Goal: Information Seeking & Learning: Learn about a topic

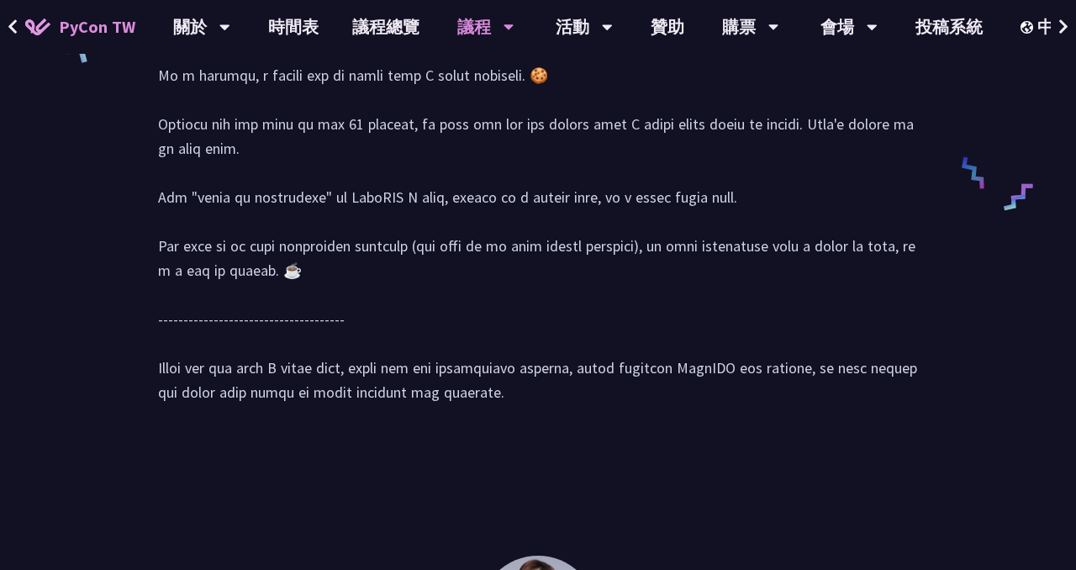
scroll to position [1249, 0]
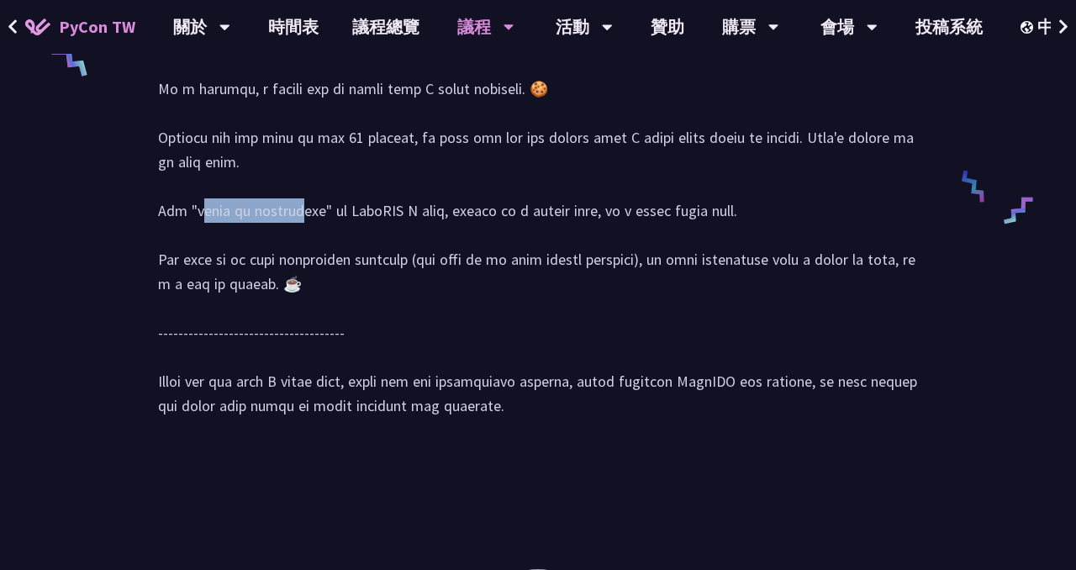
drag, startPoint x: 891, startPoint y: 166, endPoint x: 235, endPoint y: 187, distance: 657.0
click at [235, 187] on div at bounding box center [538, 60] width 760 height 748
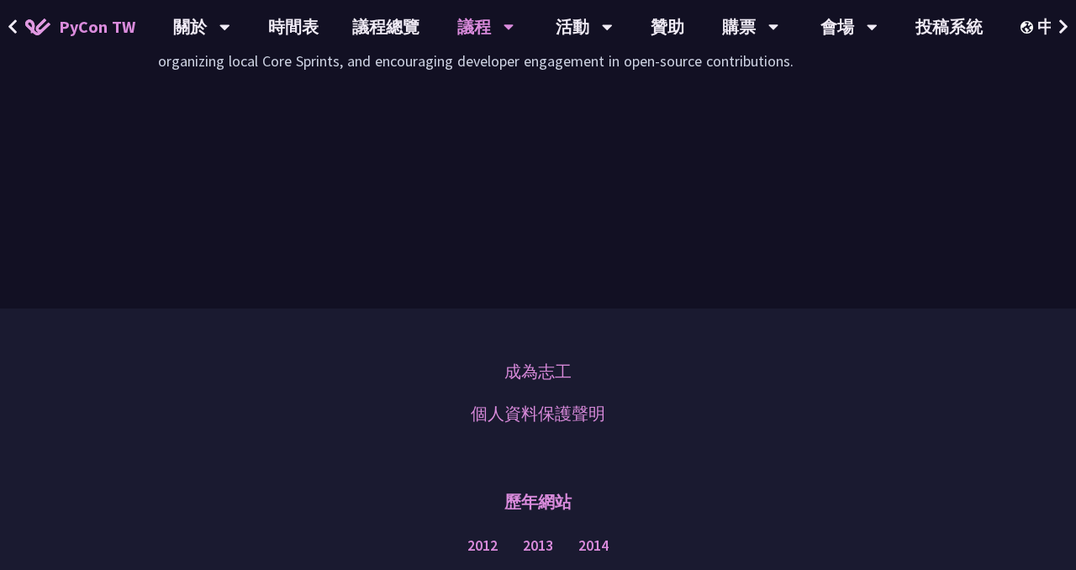
scroll to position [3109, 0]
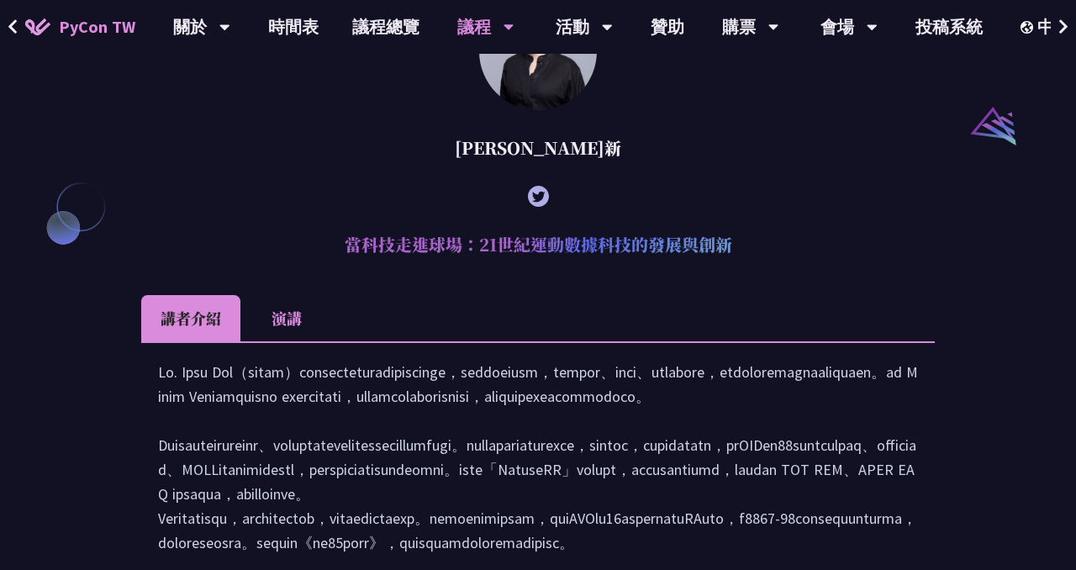
scroll to position [1761, 0]
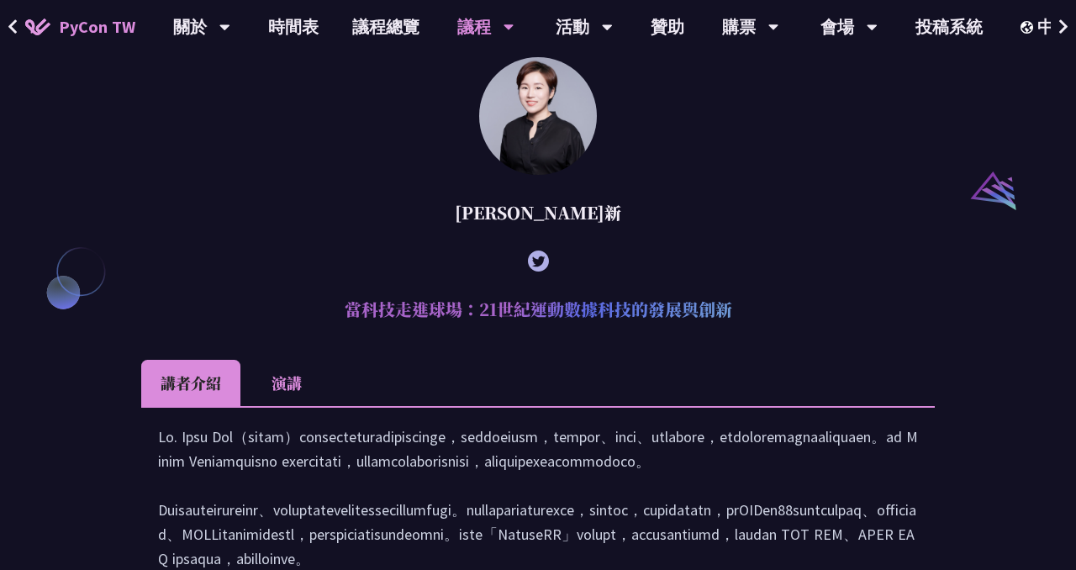
click at [297, 392] on li "演講" at bounding box center [286, 383] width 92 height 46
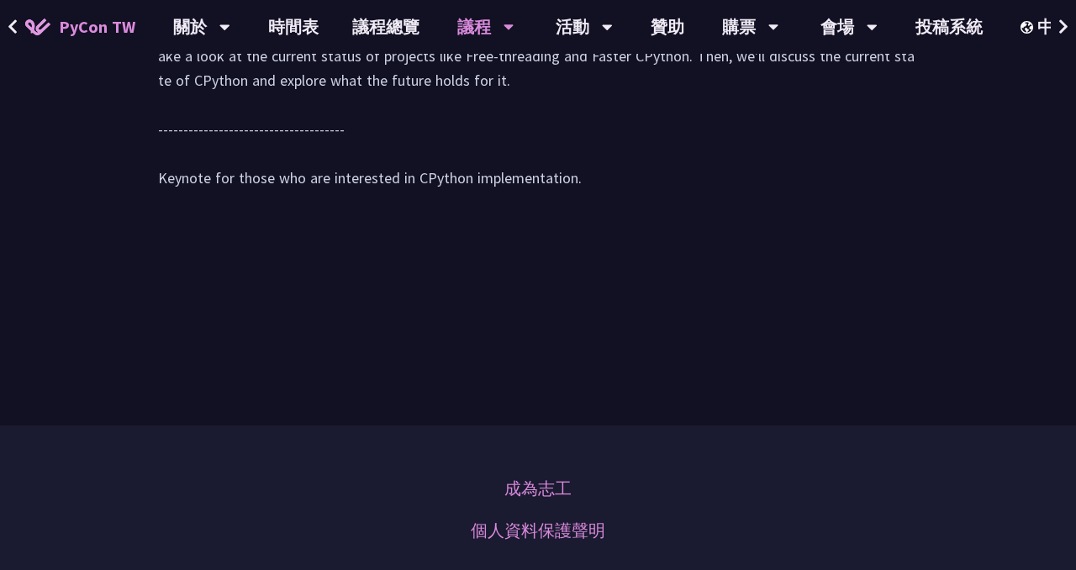
scroll to position [3000, 0]
drag, startPoint x: 891, startPoint y: 254, endPoint x: 916, endPoint y: 261, distance: 25.3
click at [916, 209] on div "Let's talk about the past, present, and future of CPython. We'll review the pas…" at bounding box center [538, 114] width 760 height 187
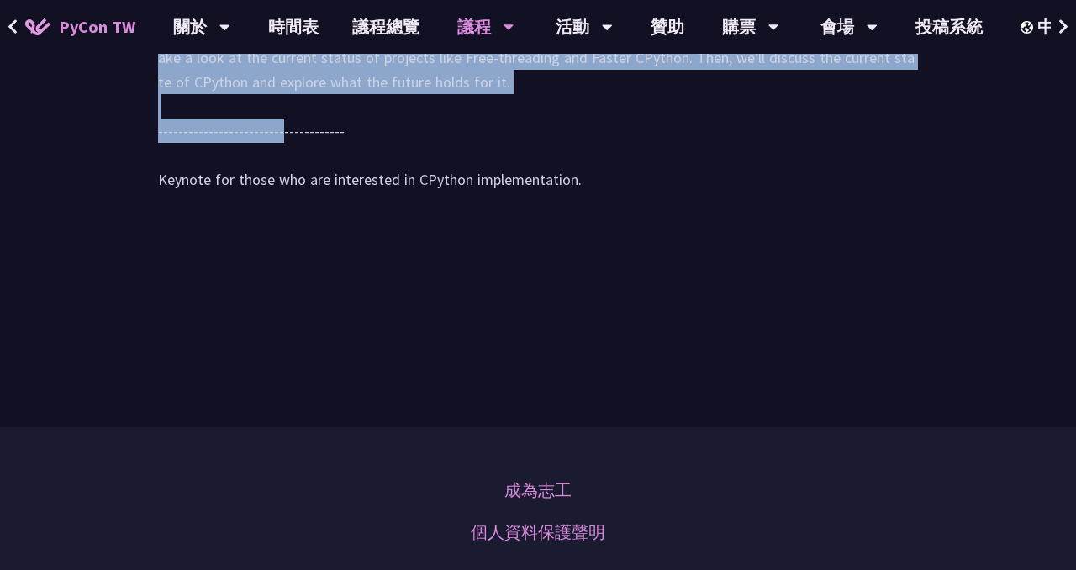
drag, startPoint x: 158, startPoint y: 260, endPoint x: 401, endPoint y: 314, distance: 248.9
click at [401, 209] on div "Let's talk about the past, present, and future of CPython. We'll review the pas…" at bounding box center [538, 114] width 760 height 187
click at [154, 225] on div "Let's talk about the past, present, and future of CPython. We'll review the pas…" at bounding box center [538, 114] width 794 height 223
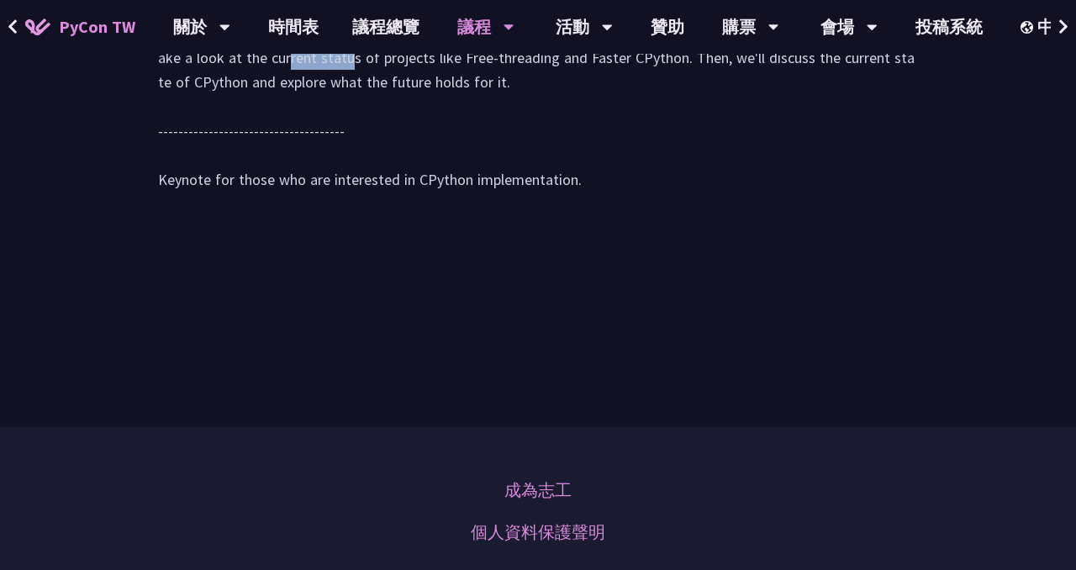
drag, startPoint x: 869, startPoint y: 256, endPoint x: 179, endPoint y: 279, distance: 690.7
click at [179, 209] on div "Let's talk about the past, present, and future of CPython. We'll review the pas…" at bounding box center [538, 114] width 760 height 187
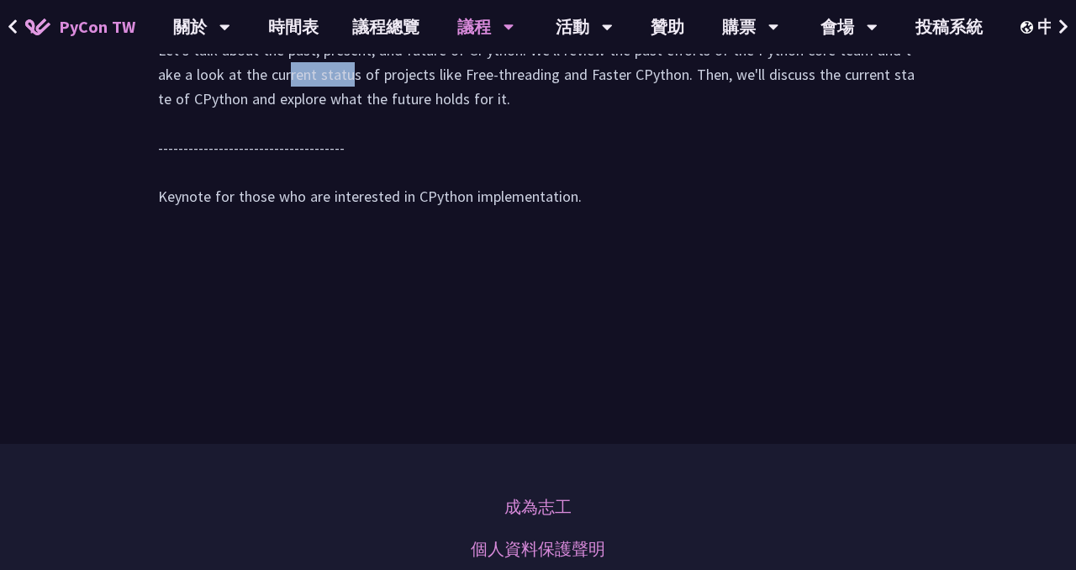
scroll to position [2975, 0]
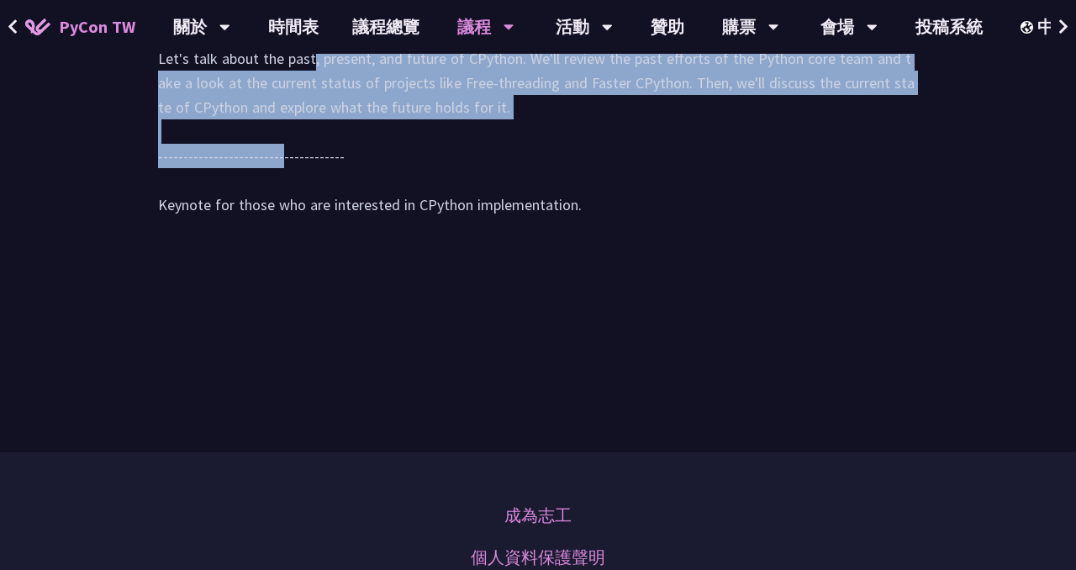
drag, startPoint x: 159, startPoint y: 271, endPoint x: 630, endPoint y: 346, distance: 476.8
click at [630, 234] on div "Let's talk about the past, present, and future of CPython. We'll review the pas…" at bounding box center [538, 139] width 760 height 187
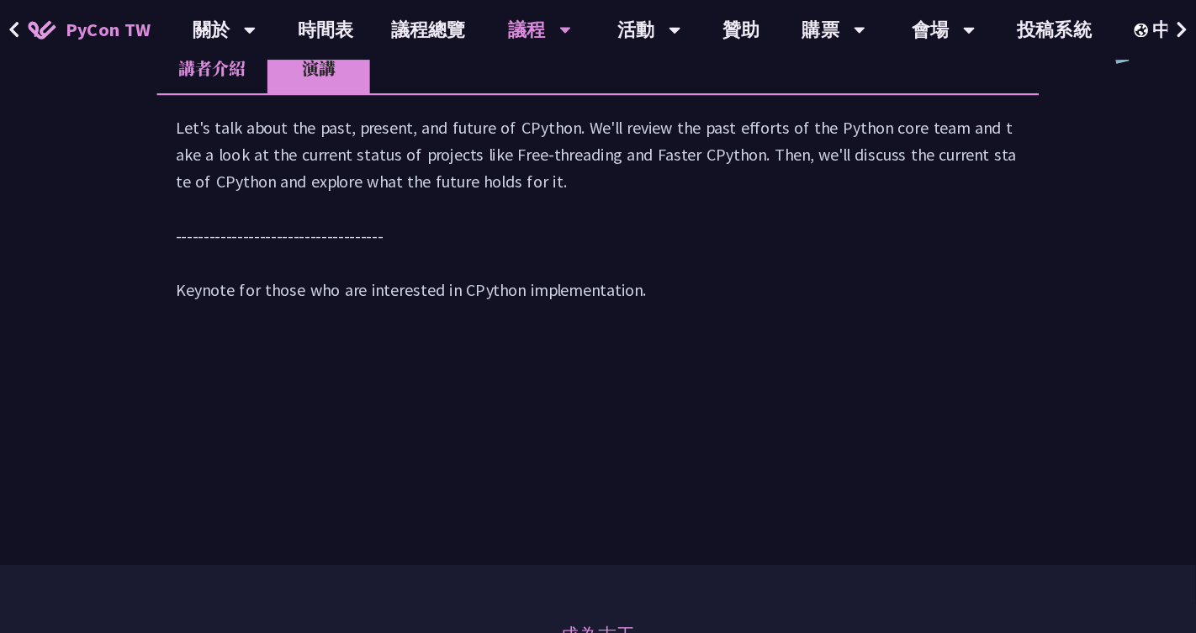
scroll to position [2918, 0]
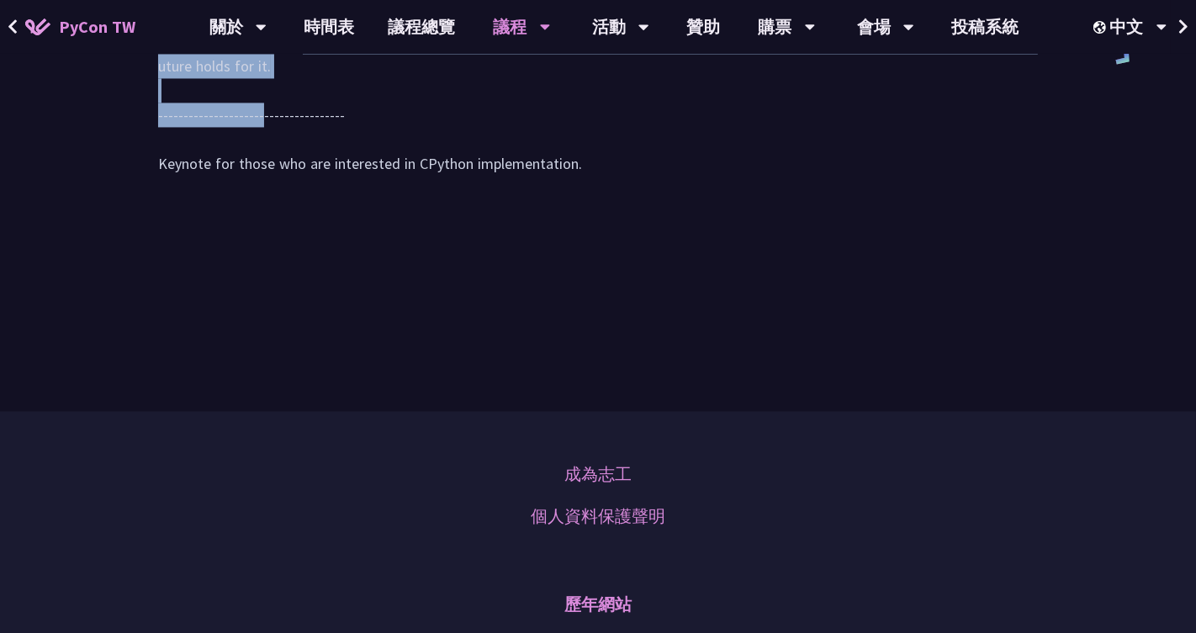
drag, startPoint x: 1002, startPoint y: 210, endPoint x: 453, endPoint y: 267, distance: 552.0
click at [452, 193] on div "Let's talk about the past, present, and future of CPython. We'll review the pas…" at bounding box center [597, 98] width 879 height 187
click at [453, 193] on div "Let's talk about the past, present, and future of CPython. We'll review the pas…" at bounding box center [597, 98] width 879 height 187
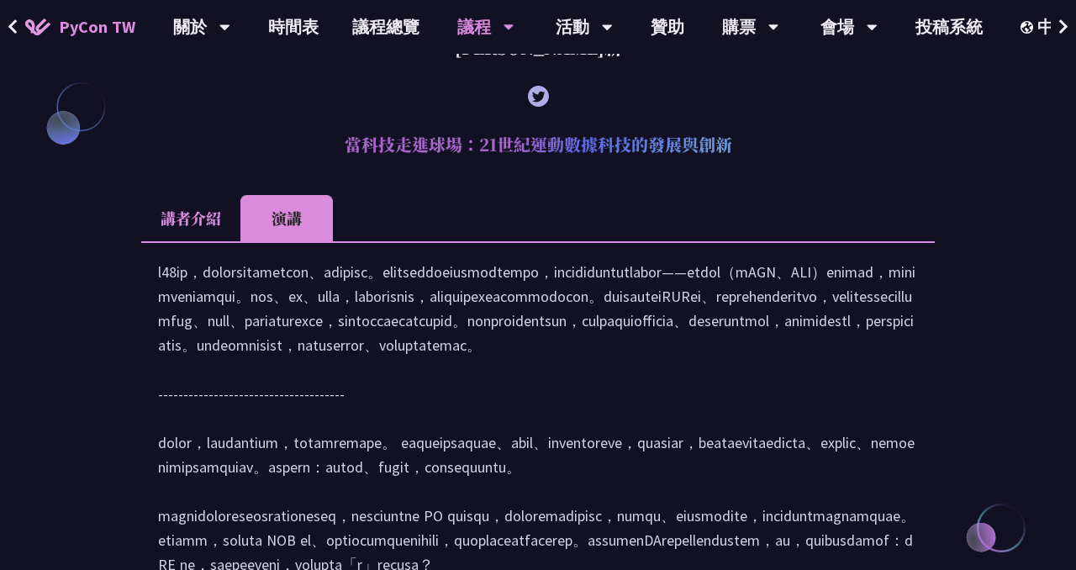
scroll to position [1902, 0]
